Goal: Transaction & Acquisition: Obtain resource

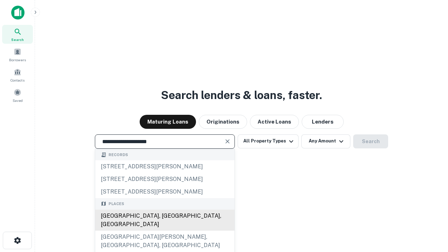
click at [165, 231] on div "[GEOGRAPHIC_DATA], [GEOGRAPHIC_DATA], [GEOGRAPHIC_DATA]" at bounding box center [164, 220] width 139 height 21
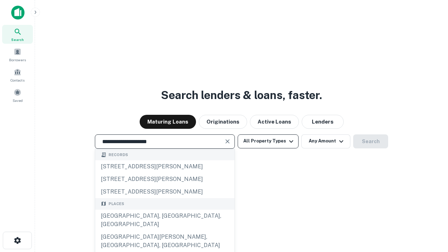
type input "**********"
click at [268, 141] on button "All Property Types" at bounding box center [268, 141] width 61 height 14
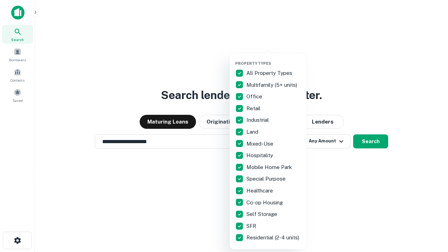
click at [274, 59] on button "button" at bounding box center [273, 59] width 77 height 0
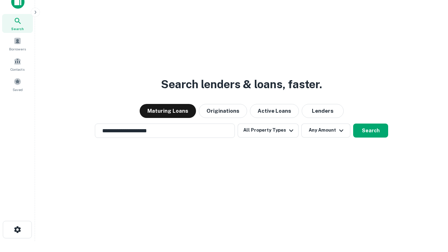
scroll to position [4, 84]
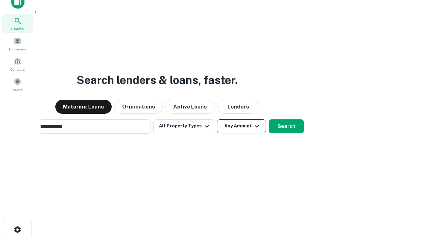
click at [217, 119] on button "Any Amount" at bounding box center [241, 126] width 49 height 14
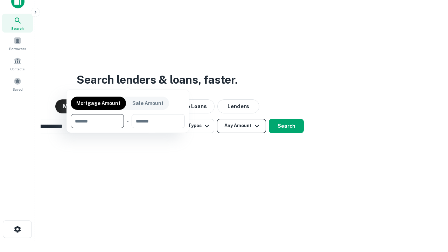
scroll to position [50, 198]
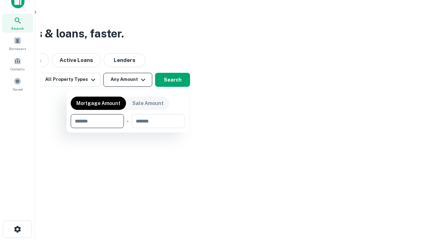
type input "*******"
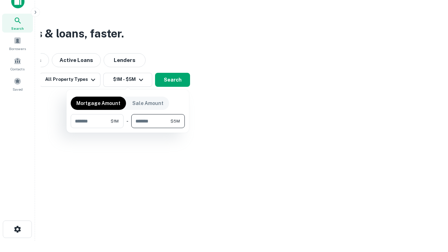
type input "*******"
click at [128, 128] on button "button" at bounding box center [128, 128] width 114 height 0
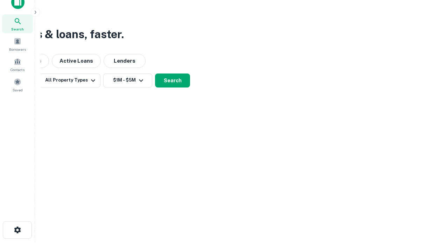
scroll to position [4, 129]
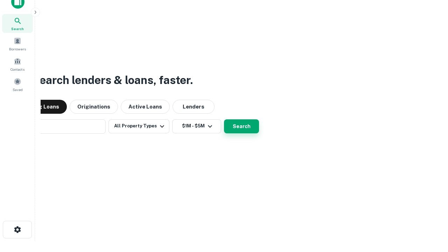
click at [224, 119] on button "Search" at bounding box center [241, 126] width 35 height 14
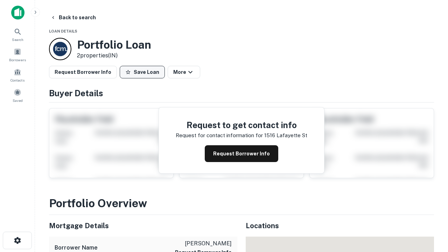
click at [142, 72] on button "Save Loan" at bounding box center [142, 72] width 45 height 13
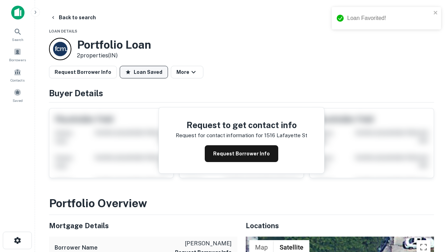
click at [144, 72] on button "Loan Saved" at bounding box center [144, 72] width 48 height 13
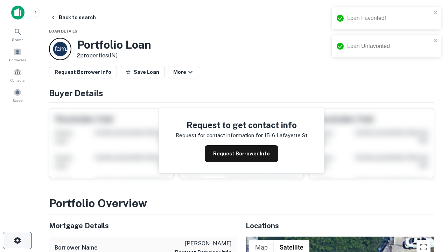
click at [17, 241] on icon "button" at bounding box center [17, 240] width 8 height 8
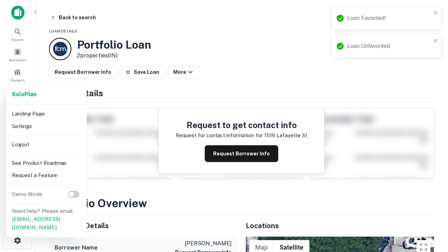
click at [46, 144] on li "Logout" at bounding box center [46, 144] width 75 height 13
